Goal: Use online tool/utility

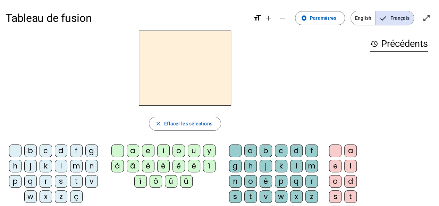
click at [72, 166] on div "m" at bounding box center [76, 166] width 13 height 13
click at [132, 150] on div "a" at bounding box center [133, 151] width 13 height 13
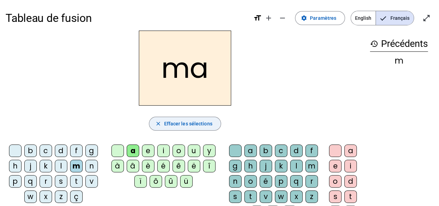
click at [167, 119] on span "button" at bounding box center [184, 123] width 71 height 17
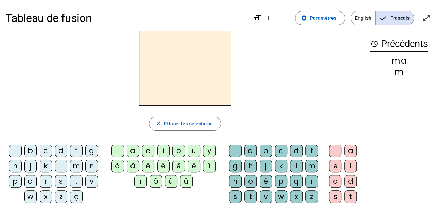
click at [247, 194] on div "t" at bounding box center [251, 196] width 13 height 13
click at [129, 150] on div "a" at bounding box center [133, 151] width 13 height 13
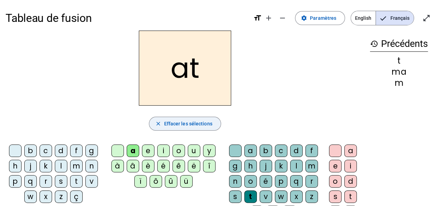
click at [161, 124] on mat-icon "close" at bounding box center [158, 124] width 6 height 6
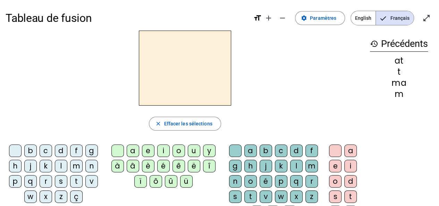
click at [248, 194] on div "t" at bounding box center [251, 196] width 13 height 13
click at [131, 150] on div "a" at bounding box center [133, 151] width 13 height 13
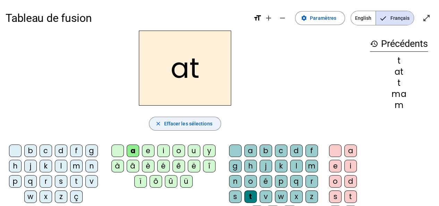
click at [159, 122] on mat-icon "close" at bounding box center [158, 124] width 6 height 6
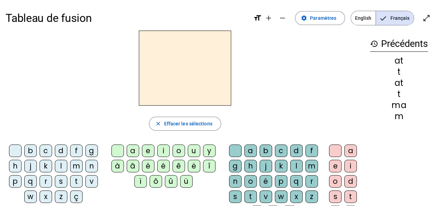
click at [249, 193] on div "t" at bounding box center [251, 196] width 13 height 13
click at [129, 148] on div "a" at bounding box center [133, 151] width 13 height 13
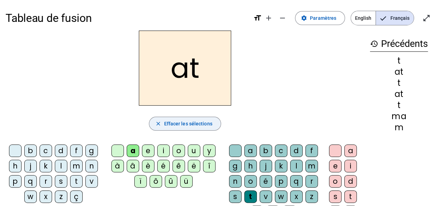
click at [165, 121] on span "Effacer les sélections" at bounding box center [188, 123] width 48 height 8
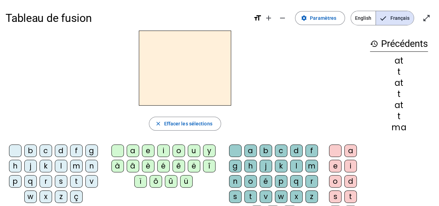
click at [132, 150] on div "a" at bounding box center [133, 151] width 13 height 13
click at [250, 195] on div "t" at bounding box center [251, 196] width 13 height 13
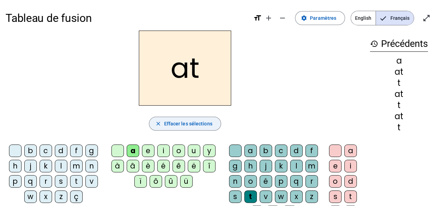
click at [176, 122] on span "Effacer les sélections" at bounding box center [188, 123] width 48 height 8
